Goal: Transaction & Acquisition: Purchase product/service

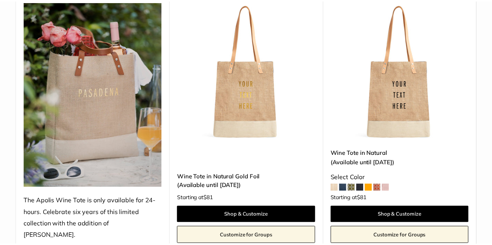
scroll to position [157, 0]
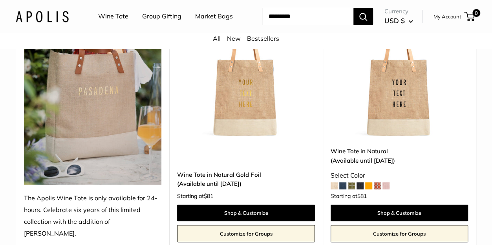
click at [342, 185] on span at bounding box center [342, 186] width 7 height 7
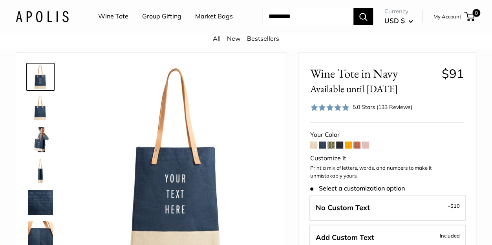
scroll to position [39, 0]
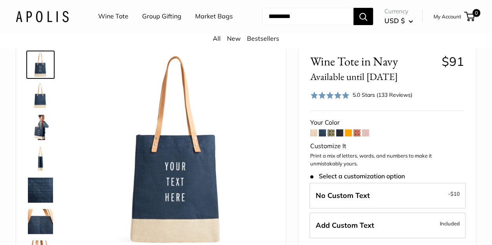
click at [333, 130] on span at bounding box center [331, 133] width 7 height 7
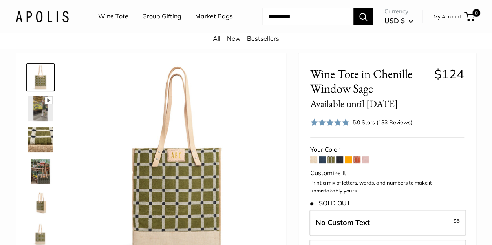
scroll to position [39, 0]
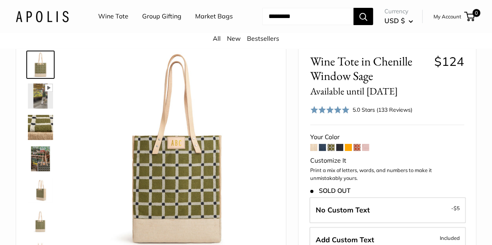
click at [340, 150] on span at bounding box center [339, 147] width 7 height 7
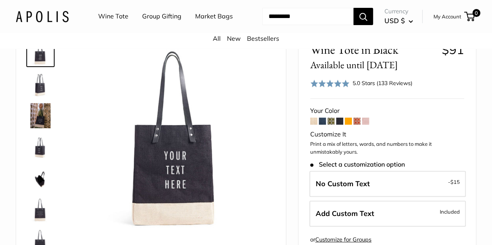
scroll to position [39, 0]
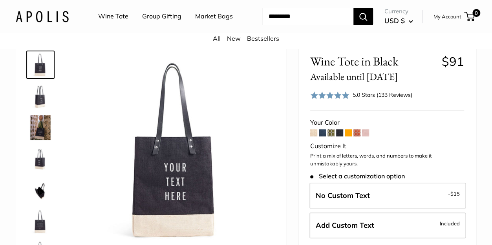
click at [347, 132] on span at bounding box center [348, 133] width 7 height 7
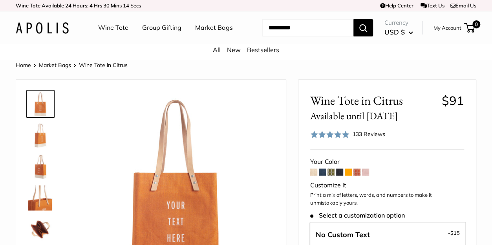
scroll to position [39, 0]
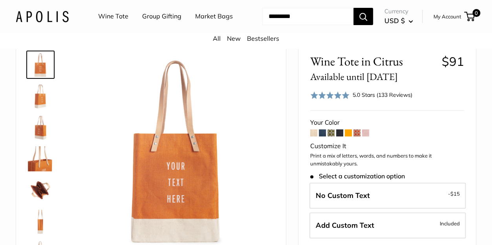
click at [357, 134] on span at bounding box center [356, 133] width 7 height 7
click at [312, 132] on span at bounding box center [313, 133] width 7 height 7
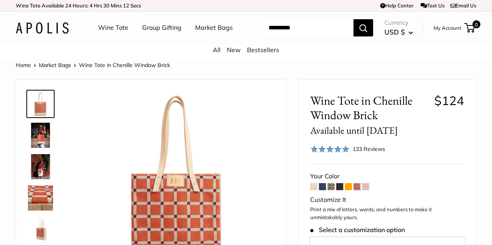
scroll to position [39, 0]
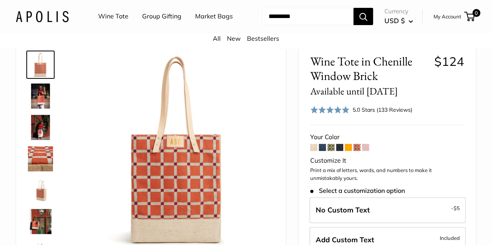
click at [365, 151] on span at bounding box center [365, 147] width 7 height 7
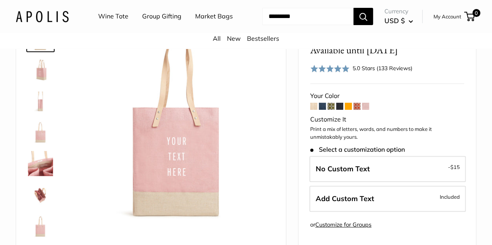
scroll to position [79, 0]
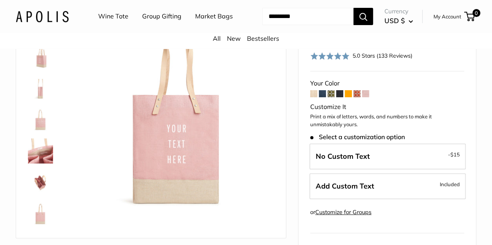
click at [314, 94] on span at bounding box center [313, 93] width 7 height 7
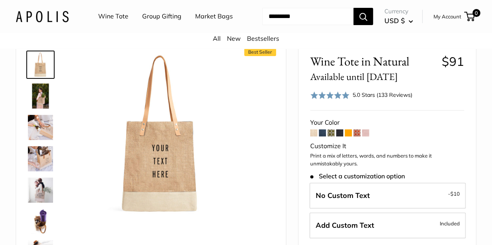
scroll to position [79, 0]
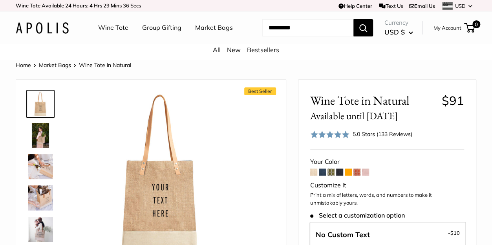
click at [347, 170] on span at bounding box center [348, 172] width 7 height 7
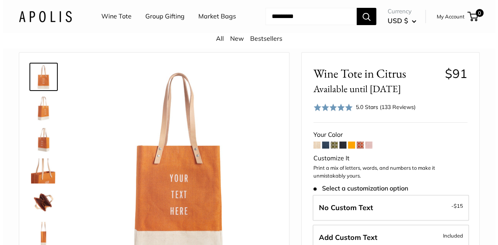
scroll to position [39, 0]
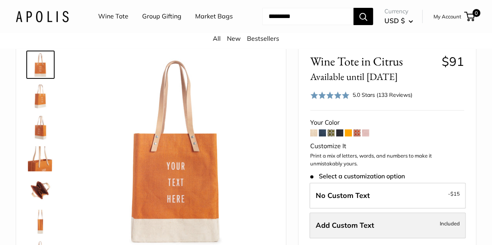
click at [421, 221] on label "Add Custom Text Included" at bounding box center [387, 226] width 156 height 26
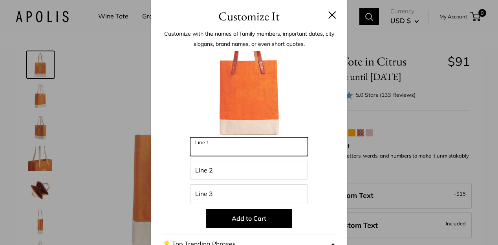
click at [214, 147] on input "Line 1" at bounding box center [249, 146] width 118 height 19
type input "**********"
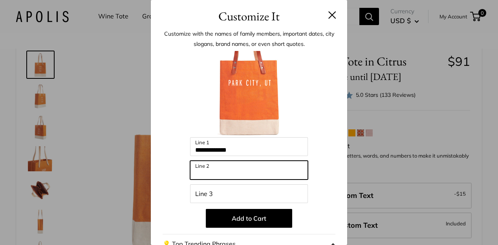
click at [214, 173] on input "Line 2" at bounding box center [249, 170] width 118 height 19
click at [215, 175] on input "**********" at bounding box center [249, 170] width 118 height 19
type input "**********"
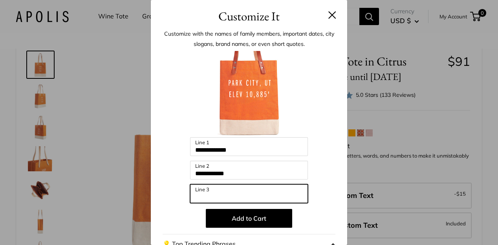
click at [214, 198] on input "Line 3" at bounding box center [249, 194] width 118 height 19
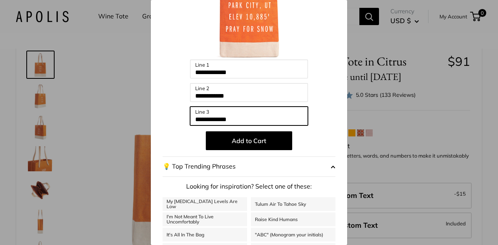
scroll to position [79, 0]
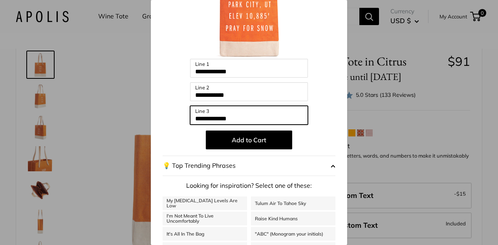
type input "**********"
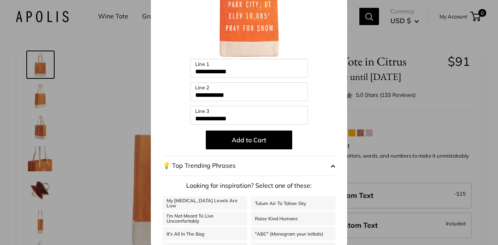
click at [331, 165] on span "button" at bounding box center [333, 166] width 5 height 12
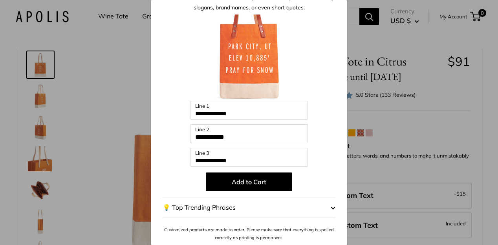
scroll to position [36, 0]
click at [331, 207] on span "button" at bounding box center [333, 209] width 5 height 12
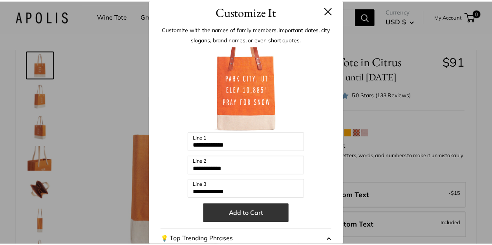
scroll to position [0, 0]
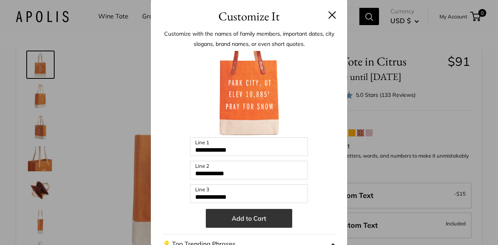
click at [258, 220] on button "Add to Cart" at bounding box center [249, 218] width 86 height 19
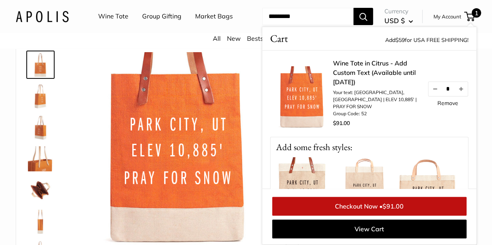
click at [304, 173] on img at bounding box center [302, 188] width 63 height 63
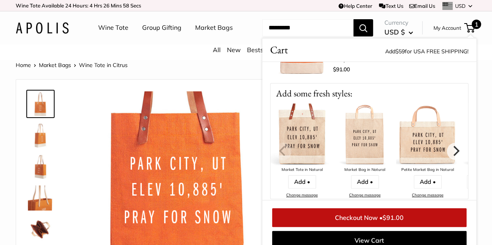
scroll to position [79, 0]
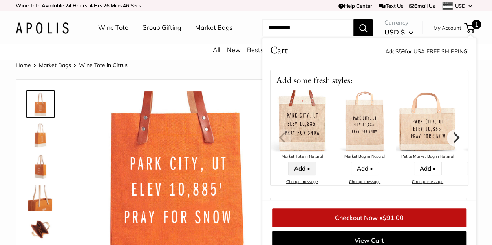
click at [303, 162] on link "Add •" at bounding box center [302, 168] width 28 height 13
click at [308, 129] on img at bounding box center [302, 121] width 63 height 63
click at [301, 162] on link "Add •" at bounding box center [302, 168] width 28 height 13
